Goal: Task Accomplishment & Management: Use online tool/utility

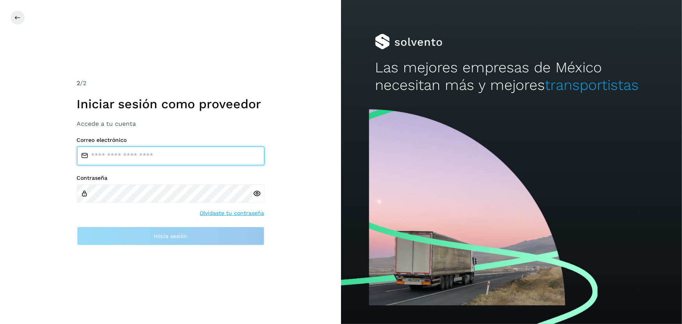
click at [187, 153] on input "email" at bounding box center [171, 156] width 188 height 19
type input "**********"
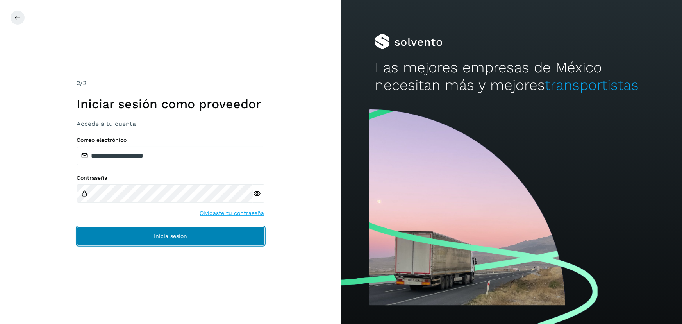
click at [143, 235] on button "Inicia sesión" at bounding box center [171, 236] width 188 height 19
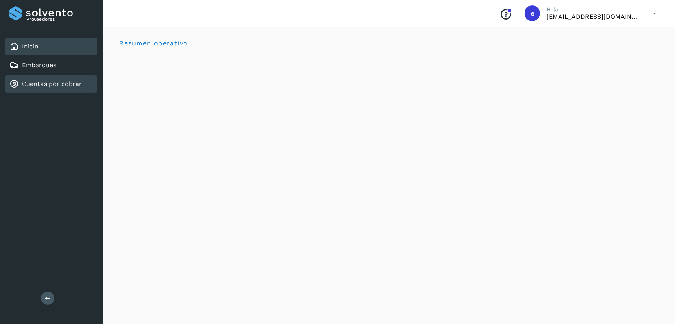
click at [43, 84] on link "Cuentas por cobrar" at bounding box center [52, 83] width 60 height 7
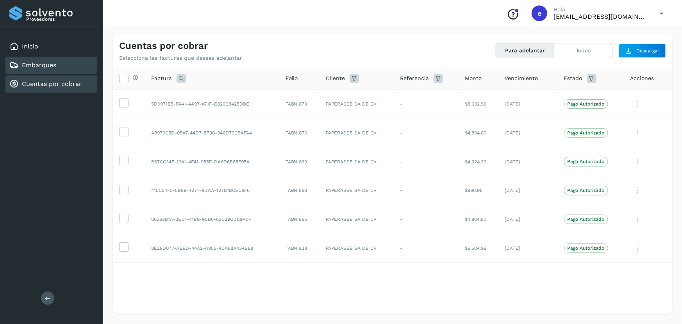
click at [51, 67] on link "Embarques" at bounding box center [39, 64] width 34 height 7
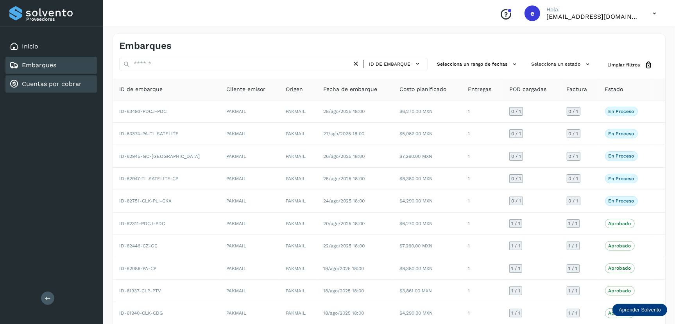
click at [36, 81] on link "Cuentas por cobrar" at bounding box center [52, 83] width 60 height 7
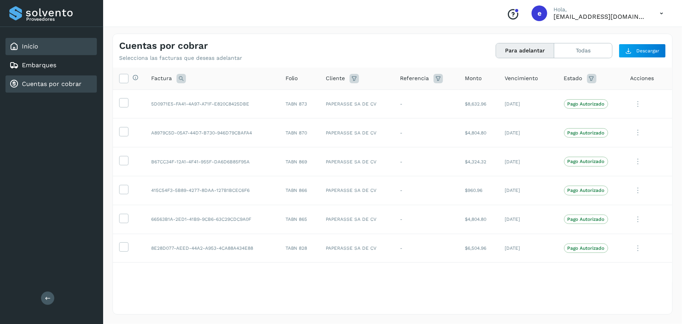
click at [46, 51] on div "Inicio" at bounding box center [50, 46] width 91 height 17
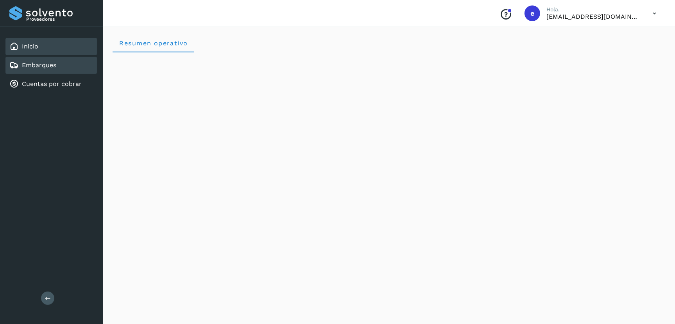
click at [33, 68] on link "Embarques" at bounding box center [39, 64] width 34 height 7
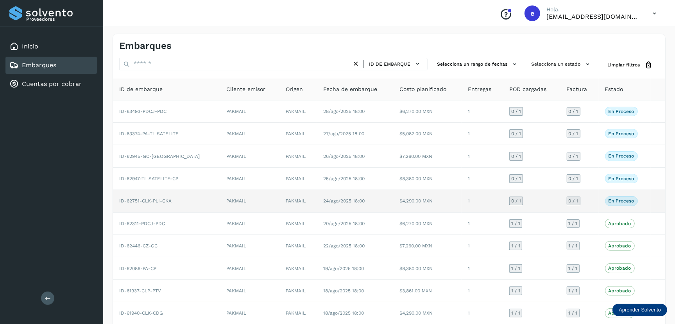
click at [379, 197] on td "24/ago/2025 18:00" at bounding box center [355, 201] width 77 height 22
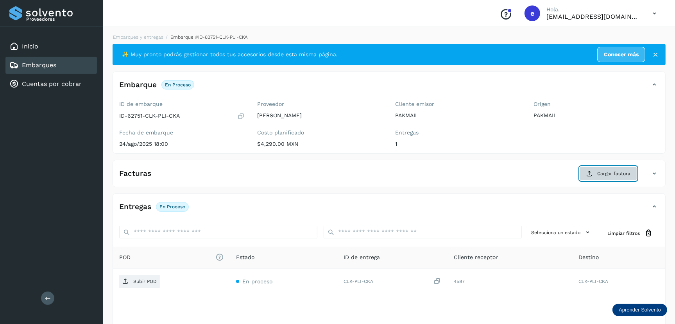
click at [618, 173] on span "Cargar factura" at bounding box center [613, 173] width 33 height 7
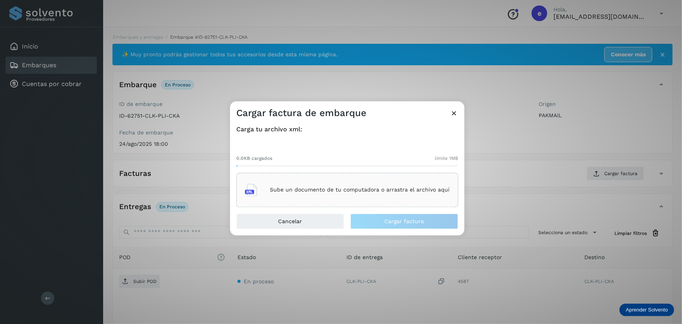
click at [390, 193] on p "Sube un documento de tu computadora o arrastra el archivo aquí" at bounding box center [360, 190] width 180 height 7
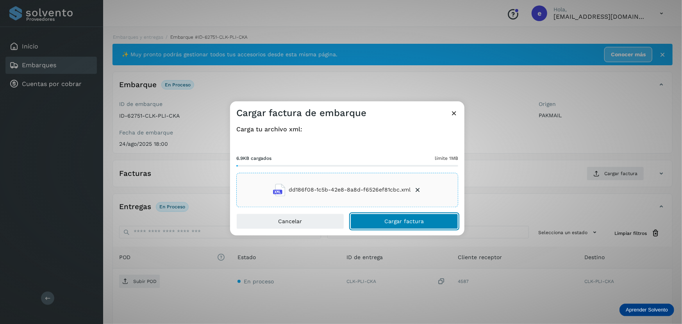
click at [411, 220] on span "Cargar factura" at bounding box center [404, 221] width 39 height 5
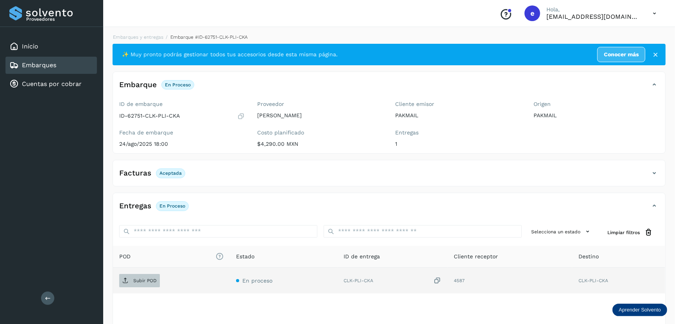
click at [132, 283] on span "Subir POD" at bounding box center [139, 280] width 41 height 13
click at [172, 173] on p "Aceptada" at bounding box center [170, 172] width 22 height 5
click at [55, 64] on link "Embarques" at bounding box center [39, 64] width 34 height 7
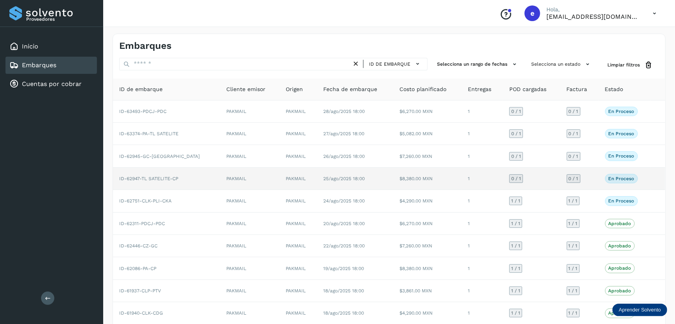
click at [355, 181] on td "25/ago/2025 18:00" at bounding box center [355, 179] width 77 height 22
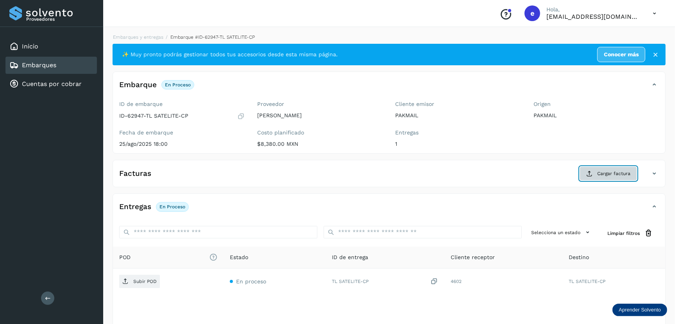
click at [619, 170] on span "Cargar factura" at bounding box center [613, 173] width 33 height 7
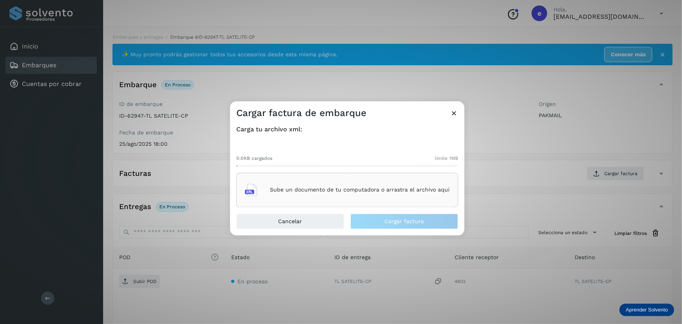
click at [375, 188] on p "Sube un documento de tu computadora o arrastra el archivo aquí" at bounding box center [360, 190] width 180 height 7
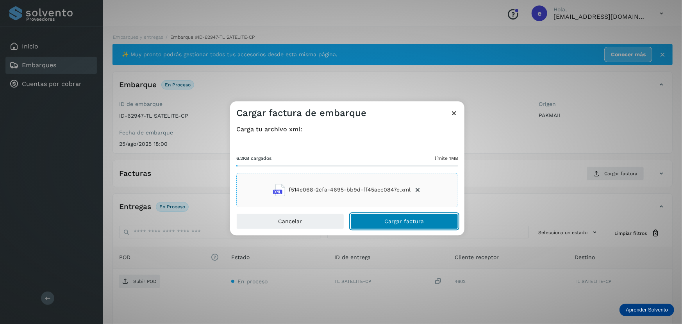
click at [385, 222] on span "Cargar factura" at bounding box center [404, 221] width 39 height 5
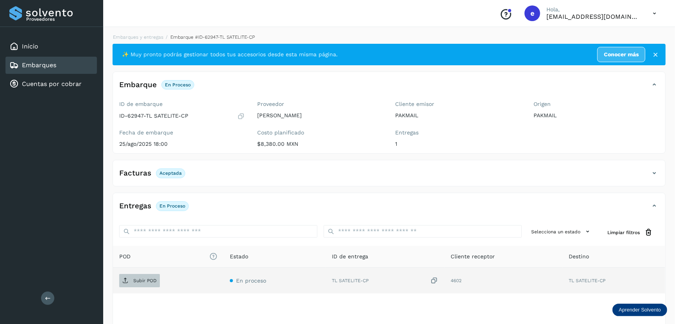
click at [147, 276] on span "Subir POD" at bounding box center [139, 280] width 41 height 13
click at [56, 67] on link "Embarques" at bounding box center [39, 64] width 34 height 7
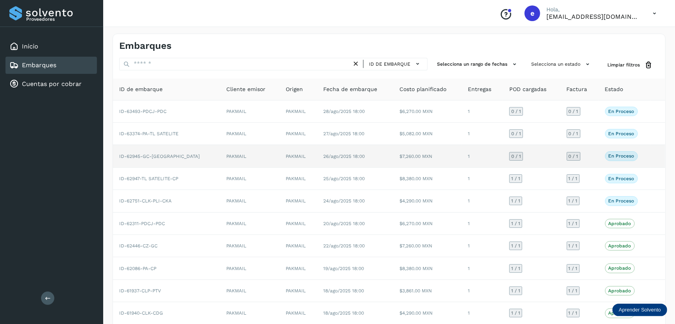
click at [466, 157] on td "1" at bounding box center [482, 156] width 41 height 22
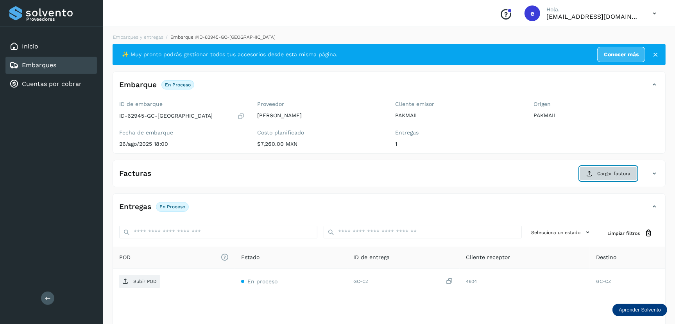
click at [622, 173] on span "Cargar factura" at bounding box center [613, 173] width 33 height 7
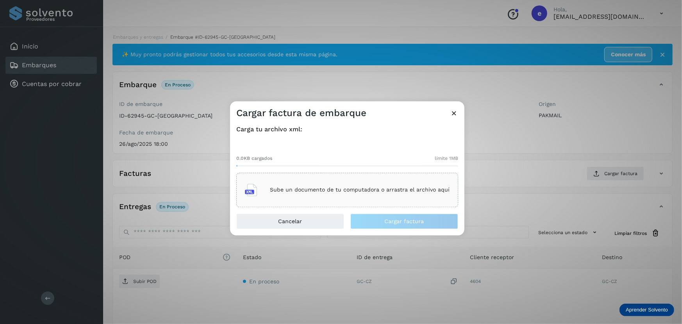
click at [385, 194] on div "Sube un documento de tu computadora o arrastra el archivo aquí" at bounding box center [347, 189] width 205 height 21
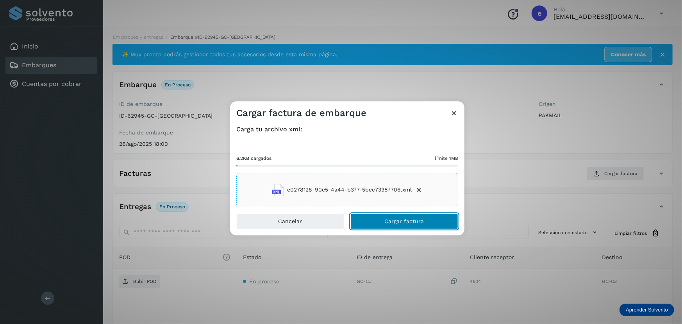
click at [398, 221] on span "Cargar factura" at bounding box center [404, 221] width 39 height 5
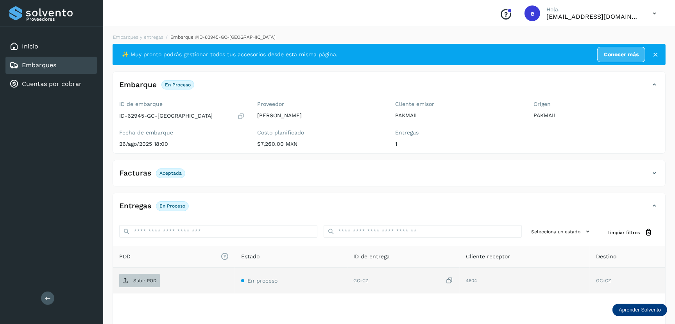
click at [132, 278] on span "Subir POD" at bounding box center [139, 280] width 41 height 13
click at [76, 63] on div "Embarques" at bounding box center [50, 65] width 91 height 17
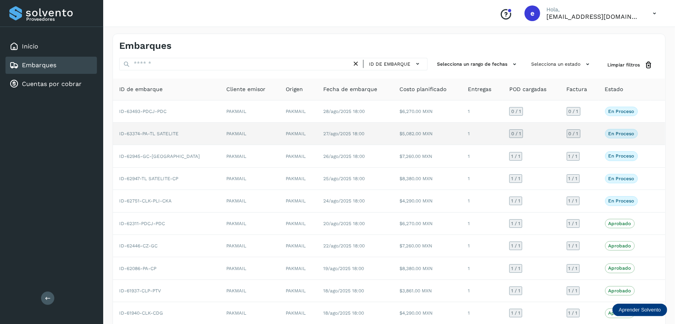
click at [446, 137] on td "$5,082.00 MXN" at bounding box center [427, 134] width 68 height 22
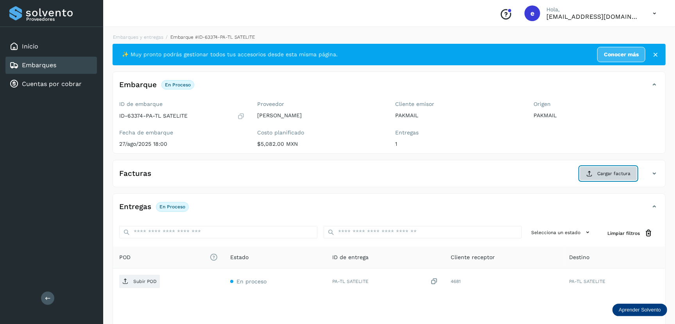
click at [613, 172] on span "Cargar factura" at bounding box center [613, 173] width 33 height 7
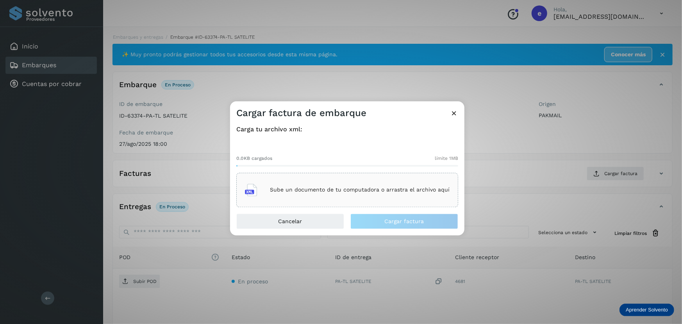
click at [340, 187] on p "Sube un documento de tu computadora o arrastra el archivo aquí" at bounding box center [360, 190] width 180 height 7
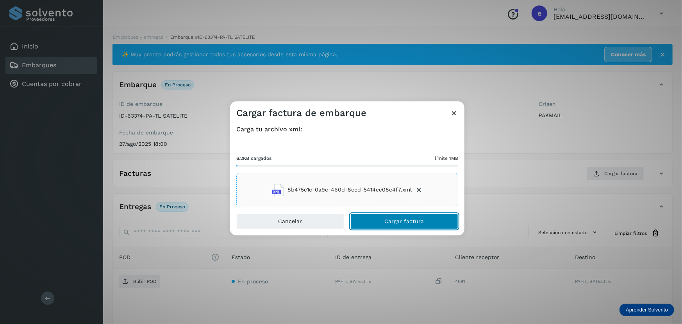
click at [426, 222] on button "Cargar factura" at bounding box center [405, 221] width 108 height 16
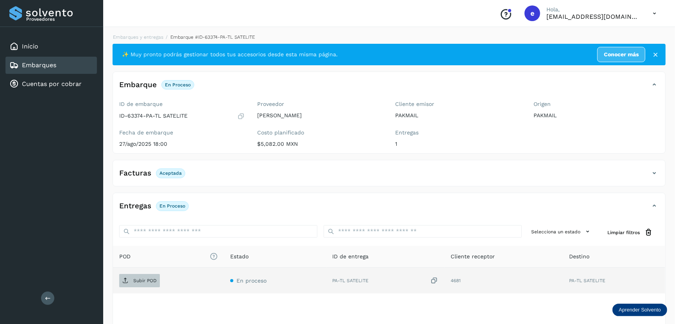
click at [135, 282] on p "Subir POD" at bounding box center [144, 280] width 23 height 5
click at [38, 64] on link "Embarques" at bounding box center [39, 64] width 34 height 7
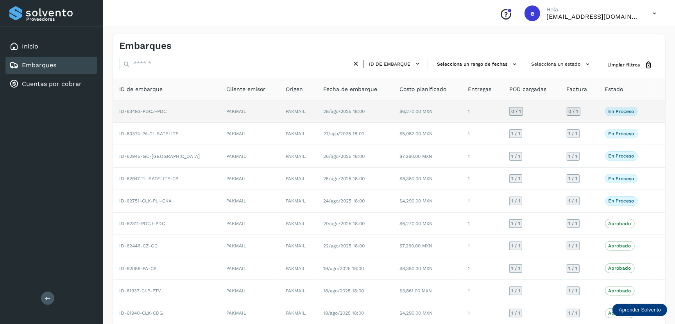
click at [364, 115] on td "28/ago/2025 18:00" at bounding box center [355, 111] width 77 height 22
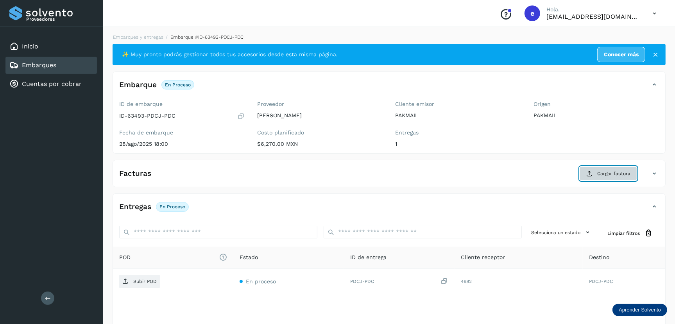
click at [597, 174] on button "Cargar factura" at bounding box center [608, 174] width 57 height 14
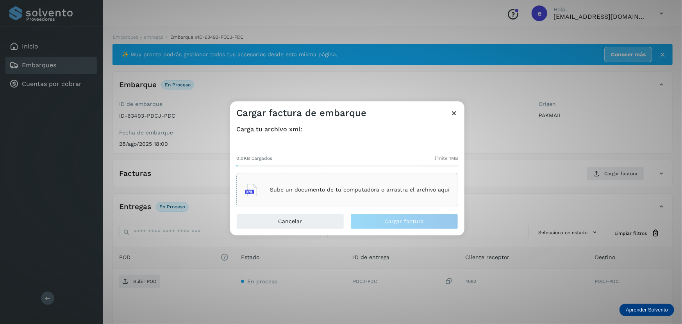
click at [435, 191] on p "Sube un documento de tu computadora o arrastra el archivo aquí" at bounding box center [360, 190] width 180 height 7
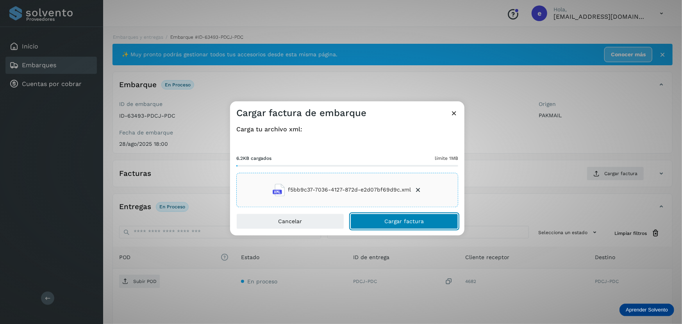
click at [398, 219] on span "Cargar factura" at bounding box center [404, 221] width 39 height 5
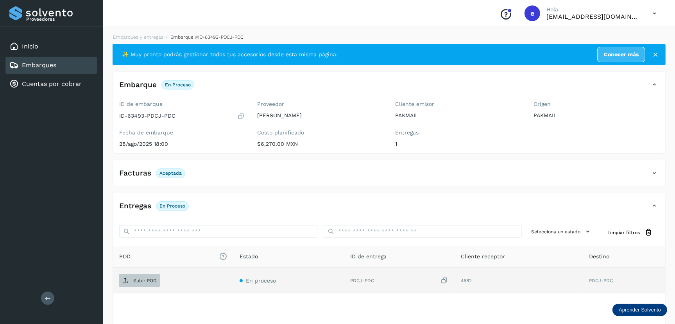
click at [144, 282] on p "Subir POD" at bounding box center [144, 280] width 23 height 5
click at [70, 63] on div "Embarques" at bounding box center [50, 65] width 91 height 17
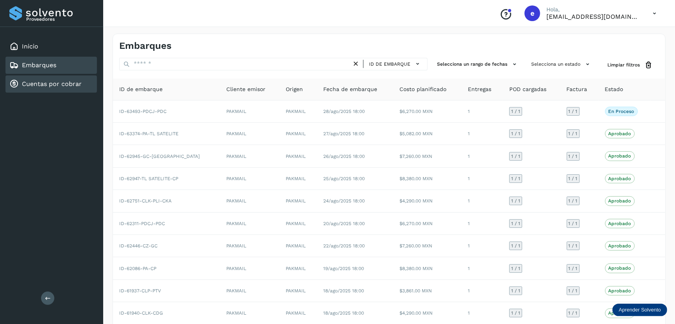
click at [69, 86] on link "Cuentas por cobrar" at bounding box center [52, 83] width 60 height 7
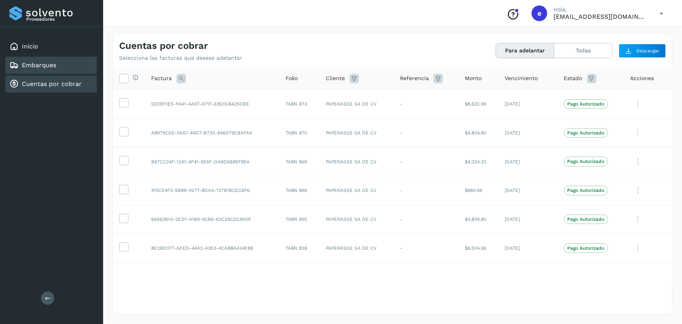
click at [30, 61] on div "Embarques" at bounding box center [32, 65] width 47 height 9
